Goal: Task Accomplishment & Management: Complete application form

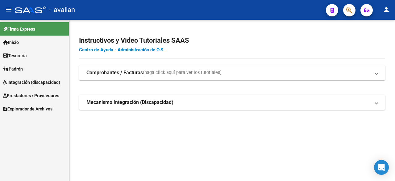
click at [37, 81] on span "Integración (discapacidad)" at bounding box center [31, 82] width 57 height 7
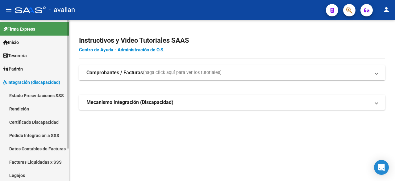
scroll to position [41, 0]
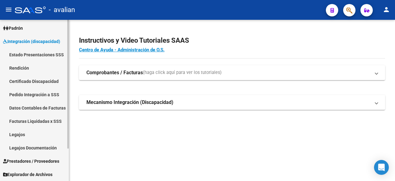
click at [18, 133] on link "Legajos" at bounding box center [34, 134] width 69 height 13
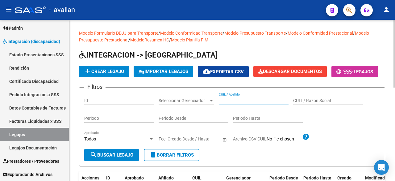
click at [238, 103] on input "CUIL / Apellido" at bounding box center [254, 100] width 70 height 5
paste input "20563069229"
type input "20563069229"
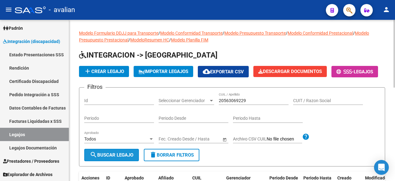
click at [128, 157] on span "search Buscar Legajo" at bounding box center [112, 155] width 44 height 6
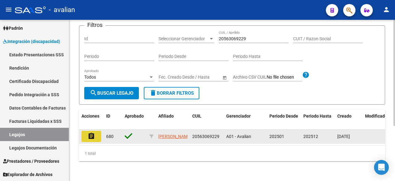
click at [86, 131] on button "assignment" at bounding box center [92, 136] width 20 height 11
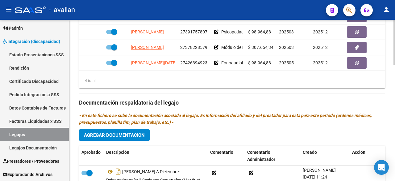
scroll to position [401, 0]
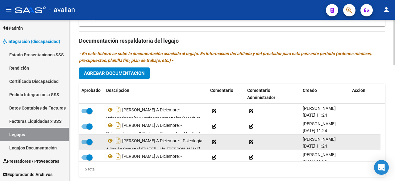
click at [213, 141] on icon at bounding box center [214, 142] width 4 height 4
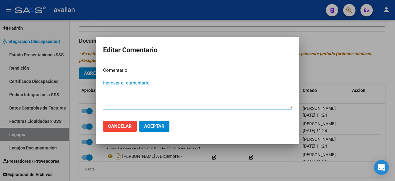
click at [122, 128] on span "Cancelar" at bounding box center [120, 126] width 24 height 6
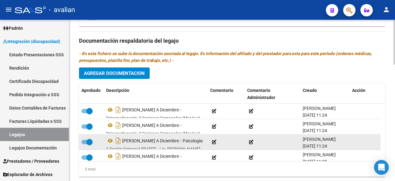
scroll to position [11, 0]
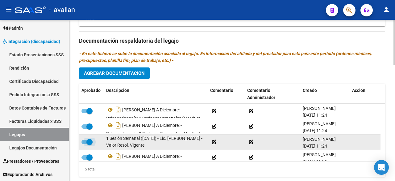
click at [84, 140] on span at bounding box center [87, 142] width 11 height 4
click at [84, 144] on input "checkbox" at bounding box center [84, 144] width 0 height 0
checkbox input "false"
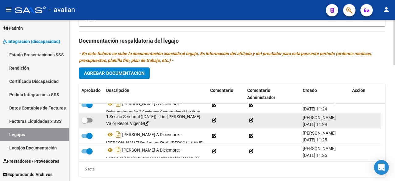
click at [145, 121] on icon at bounding box center [147, 123] width 4 height 4
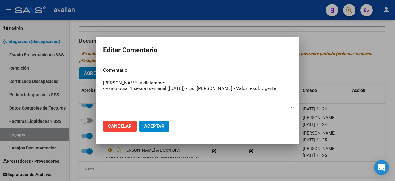
drag, startPoint x: 147, startPoint y: 83, endPoint x: 127, endPoint y: 83, distance: 19.8
click at [127, 83] on textarea "[PERSON_NAME] a diciembre: - Psicología: 1 sesión semanal ([DATE]) - Lic. [PERS…" at bounding box center [197, 93] width 189 height 29
type textarea "[PERSON_NAME] [PERSON_NAME]: - Psicología: 1 sesión semanal ([DATE]) - Lic. [PE…"
click at [160, 125] on span "Aceptar" at bounding box center [154, 126] width 20 height 6
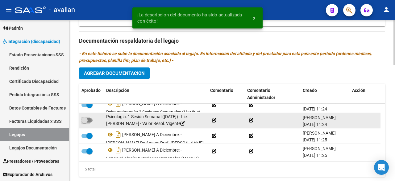
click at [91, 118] on span at bounding box center [87, 120] width 11 height 4
click at [85, 122] on input "checkbox" at bounding box center [84, 122] width 0 height 0
checkbox input "true"
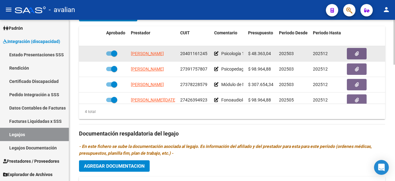
scroll to position [278, 0]
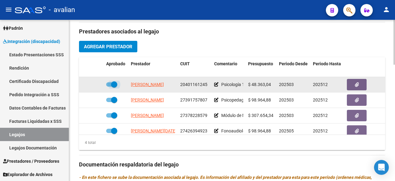
click at [107, 82] on span at bounding box center [111, 84] width 11 height 4
click at [109, 86] on input "checkbox" at bounding box center [109, 86] width 0 height 0
checkbox input "false"
click at [94, 83] on icon at bounding box center [95, 84] width 4 height 4
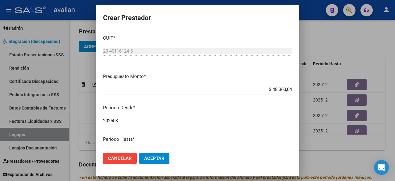
scroll to position [62, 0]
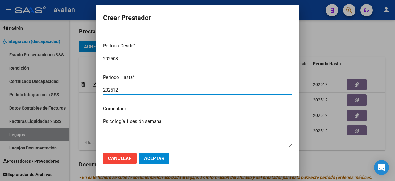
drag, startPoint x: 121, startPoint y: 91, endPoint x: 114, endPoint y: 88, distance: 7.6
click at [114, 88] on input "202512" at bounding box center [197, 90] width 189 height 6
type input "202508"
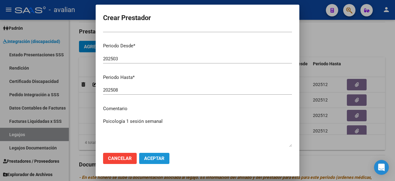
click at [160, 158] on span "Aceptar" at bounding box center [154, 158] width 20 height 6
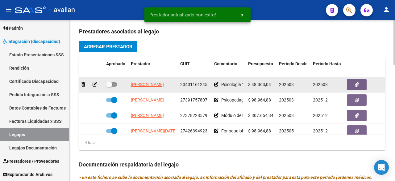
click at [115, 82] on span at bounding box center [111, 84] width 11 height 4
click at [109, 86] on input "checkbox" at bounding box center [109, 86] width 0 height 0
checkbox input "true"
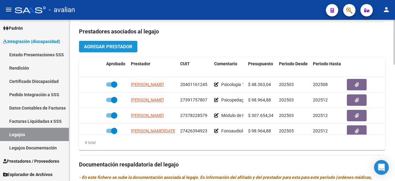
click at [123, 45] on span "Agregar Prestador" at bounding box center [108, 47] width 48 height 6
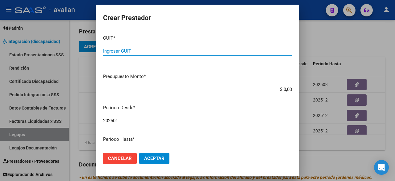
scroll to position [31, 0]
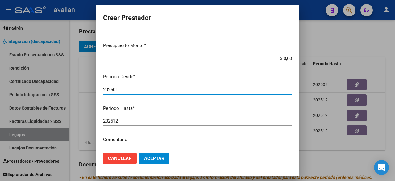
click at [119, 89] on input "202501" at bounding box center [197, 90] width 189 height 6
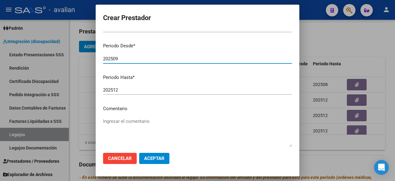
scroll to position [93, 0]
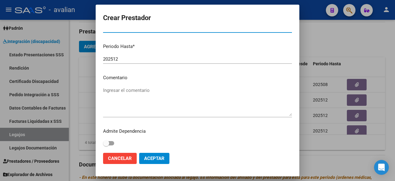
type input "202509"
click at [125, 96] on textarea "Ingresar el comentario" at bounding box center [197, 101] width 189 height 29
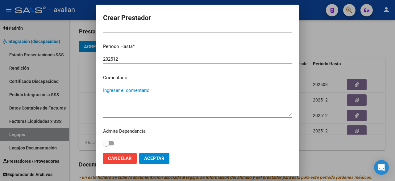
paste textarea "Septiembre a diciembre: - Psicoterapia: 2 ss semanales (lun/ [DATE]) - [PERSON_…"
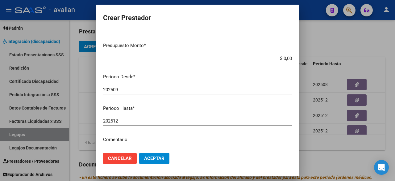
scroll to position [0, 0]
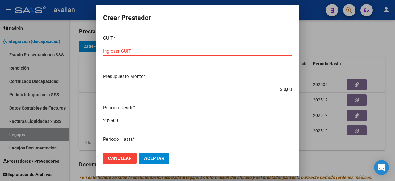
type textarea "Septiembre a diciembre: - Psicoterapia: 2 ss semanales (lun/ [DATE]) - [PERSON_…"
click at [139, 48] on div "Ingresar CUIT" at bounding box center [197, 50] width 189 height 9
paste input "23-21402045-9"
type input "23-21402045-9"
click at [287, 89] on input "$ 0,00" at bounding box center [197, 89] width 189 height 6
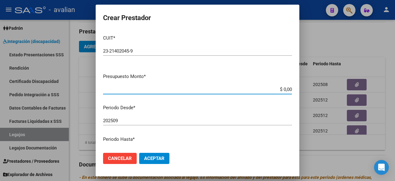
paste input "98.964,88"
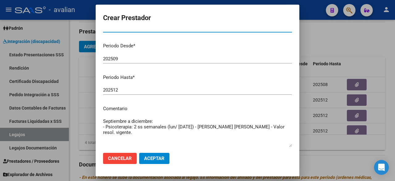
type input "$ 98.964,88"
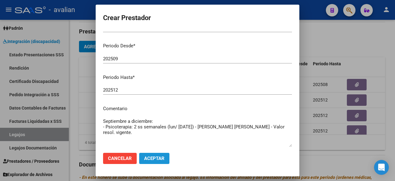
click at [165, 160] on button "Aceptar" at bounding box center [154, 158] width 30 height 11
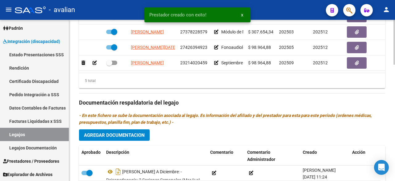
scroll to position [26, 0]
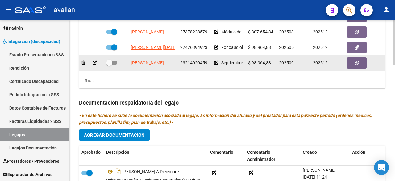
click at [115, 61] on span at bounding box center [111, 63] width 11 height 4
click at [109, 65] on input "checkbox" at bounding box center [109, 65] width 0 height 0
checkbox input "true"
click at [351, 61] on button "button" at bounding box center [357, 62] width 20 height 11
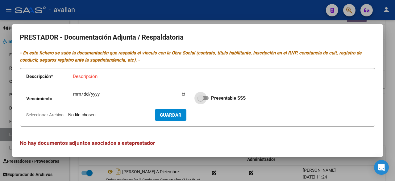
click at [206, 96] on span at bounding box center [203, 98] width 11 height 4
click at [201, 100] on input "Presentable SSS" at bounding box center [200, 100] width 0 height 0
checkbox input "true"
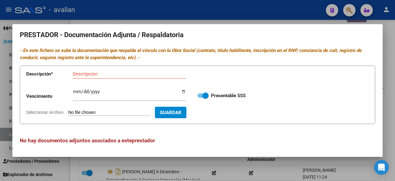
click at [119, 113] on input "Seleccionar Archivo" at bounding box center [109, 113] width 82 height 6
type input "C:\fakepath\DOC. PERSONAL [PERSON_NAME].pdf"
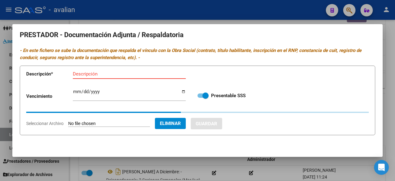
click at [139, 73] on input "Descripción" at bounding box center [129, 74] width 113 height 6
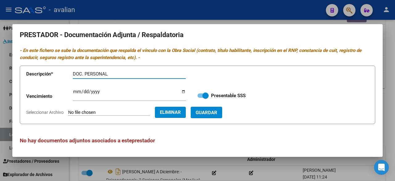
paste input "[PERSON_NAME]"
type input "DOC. PERSONAL [PERSON_NAME]"
click at [217, 112] on span "Guardar" at bounding box center [207, 113] width 22 height 6
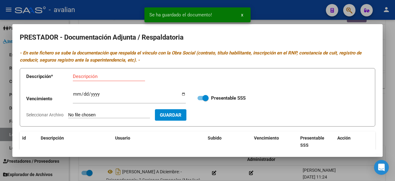
scroll to position [79, 0]
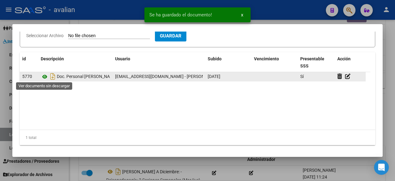
click at [44, 75] on icon at bounding box center [45, 76] width 8 height 7
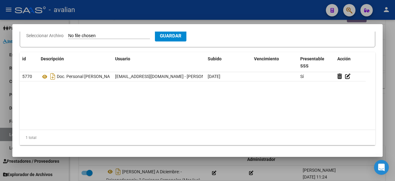
scroll to position [0, 0]
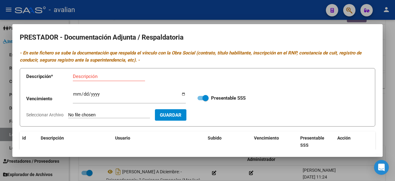
click at [249, 13] on div at bounding box center [197, 90] width 395 height 181
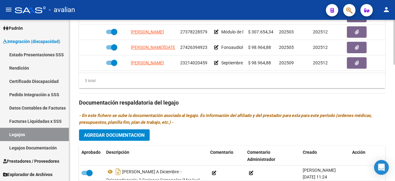
scroll to position [401, 0]
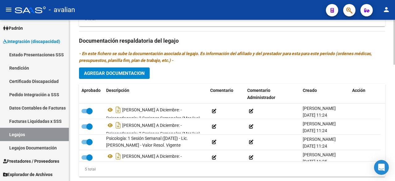
click at [144, 73] on span "Agregar Documentacion" at bounding box center [114, 73] width 61 height 6
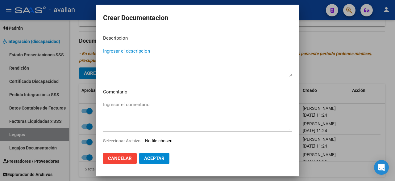
click at [140, 54] on textarea "Ingresar el descripcion" at bounding box center [197, 62] width 189 height 29
type textarea "PSICOLOGÍA"
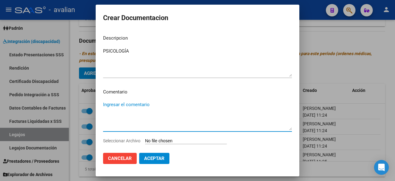
click at [143, 110] on textarea "Ingresar el comentario" at bounding box center [197, 115] width 189 height 29
type textarea "Septiembre a diciembre:"
click at [186, 140] on input "Seleccionar Archivo" at bounding box center [186, 141] width 82 height 6
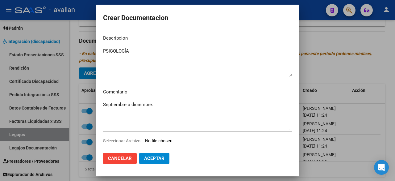
type input "C:\fakepath\PS [PERSON_NAME].pdf"
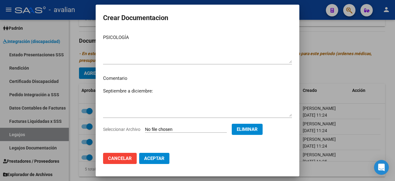
scroll to position [13, 0]
click at [160, 158] on span "Aceptar" at bounding box center [154, 158] width 20 height 6
checkbox input "false"
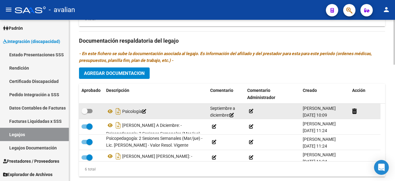
click at [253, 109] on icon at bounding box center [251, 111] width 4 height 4
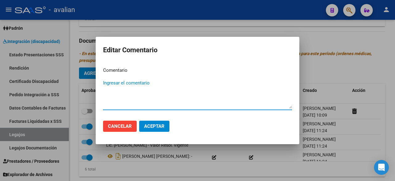
paste textarea "- Psicoterapia: 2 ss semanales (lun/ [DATE]) - [PERSON_NAME] [PERSON_NAME] - Va…"
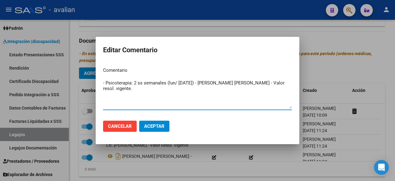
type textarea "- Psicoterapia: 2 ss semanales (lun/ [DATE]) - [PERSON_NAME] [PERSON_NAME] - Va…"
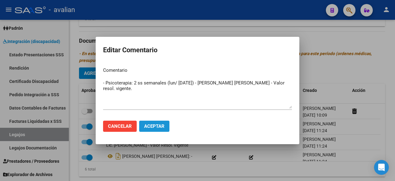
click at [158, 125] on span "Aceptar" at bounding box center [154, 126] width 20 height 6
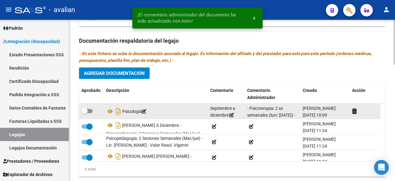
click at [90, 110] on span at bounding box center [87, 111] width 11 height 4
click at [85, 113] on input "checkbox" at bounding box center [84, 113] width 0 height 0
checkbox input "true"
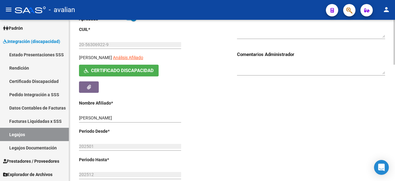
scroll to position [0, 0]
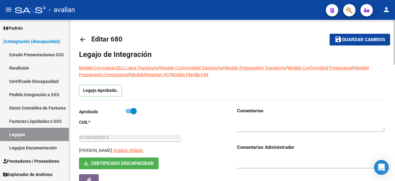
click at [351, 39] on span "Guardar cambios" at bounding box center [363, 40] width 43 height 6
